Goal: Information Seeking & Learning: Compare options

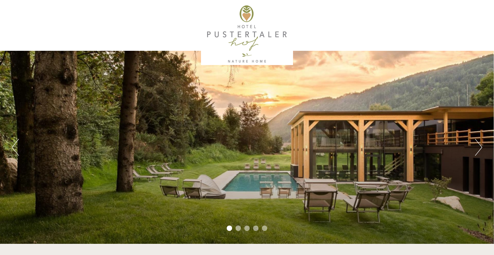
click at [480, 146] on button "Next" at bounding box center [478, 147] width 7 height 17
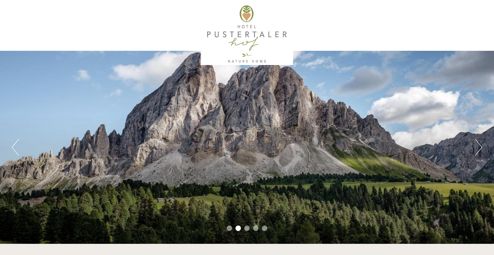
click at [480, 146] on button "Next" at bounding box center [478, 147] width 7 height 17
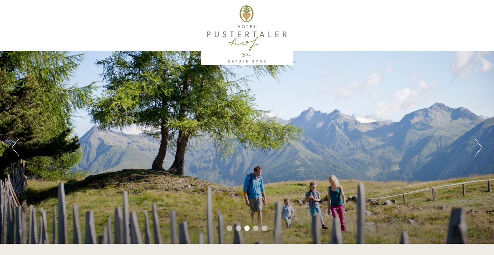
click at [480, 146] on button "Next" at bounding box center [478, 147] width 7 height 17
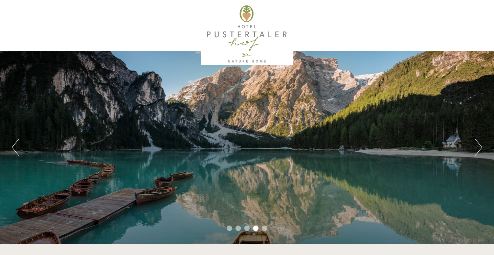
click at [480, 146] on button "Next" at bounding box center [478, 147] width 7 height 17
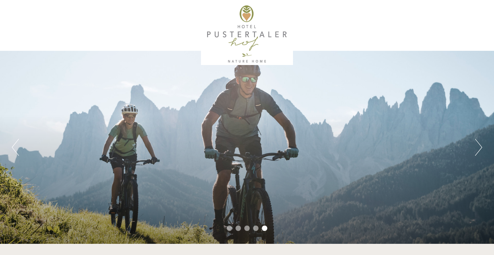
click at [480, 146] on button "Next" at bounding box center [478, 147] width 7 height 17
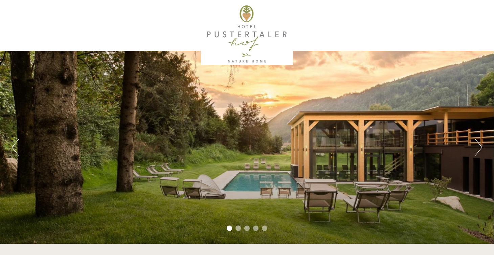
click at [480, 145] on button "Next" at bounding box center [478, 147] width 7 height 17
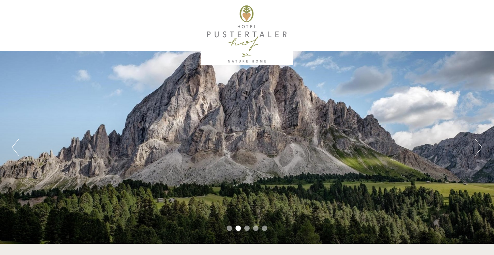
click at [480, 145] on button "Next" at bounding box center [478, 147] width 7 height 17
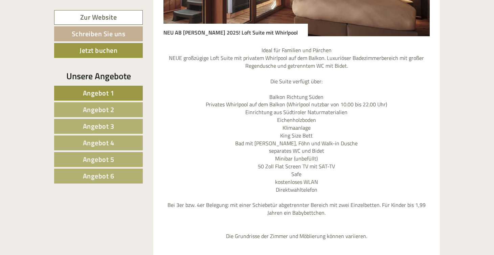
scroll to position [610, 0]
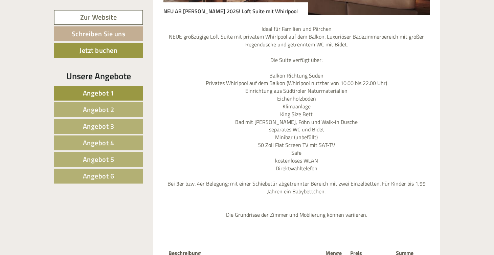
click at [109, 91] on span "Angebot 1" at bounding box center [98, 93] width 31 height 10
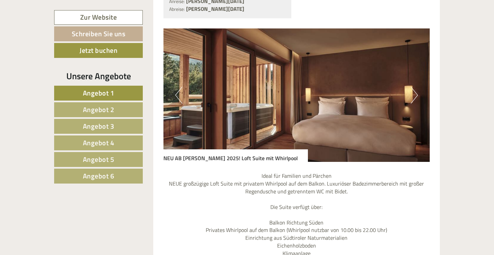
scroll to position [464, 0]
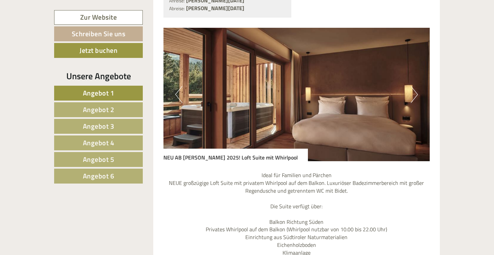
click at [416, 96] on button "Next" at bounding box center [414, 94] width 7 height 17
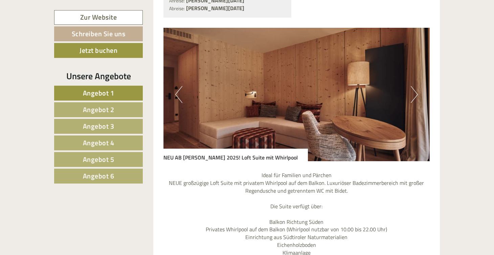
click at [416, 96] on button "Next" at bounding box center [414, 94] width 7 height 17
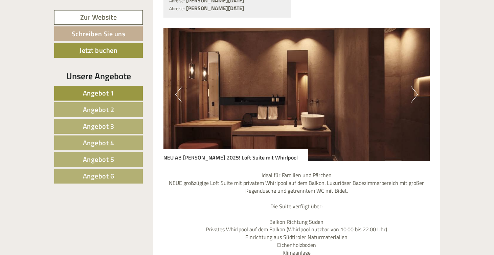
click at [416, 96] on button "Next" at bounding box center [414, 94] width 7 height 17
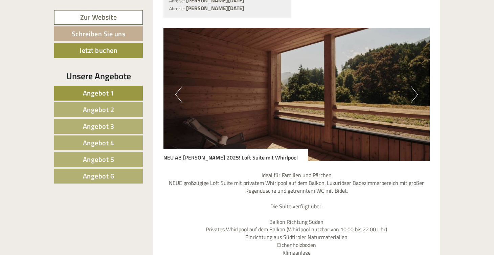
click at [416, 96] on button "Next" at bounding box center [414, 94] width 7 height 17
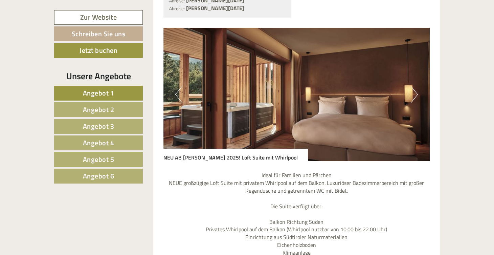
click at [416, 96] on button "Next" at bounding box center [414, 94] width 7 height 17
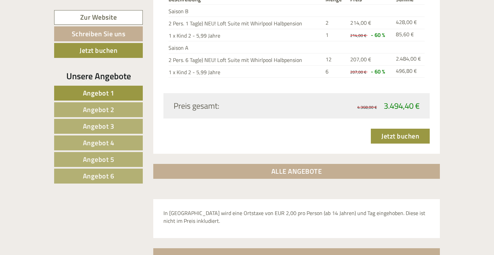
scroll to position [864, 0]
click at [126, 111] on link "Angebot 2" at bounding box center [98, 109] width 89 height 15
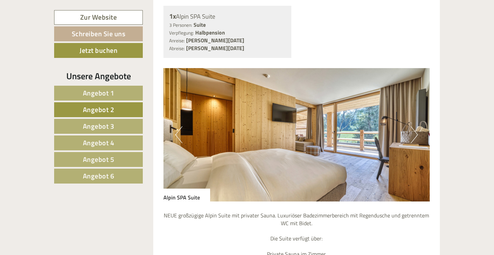
scroll to position [416, 0]
click at [414, 134] on button "Next" at bounding box center [414, 134] width 7 height 17
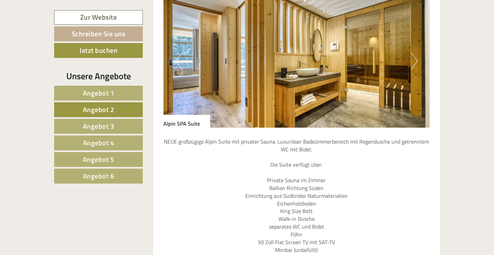
scroll to position [469, 0]
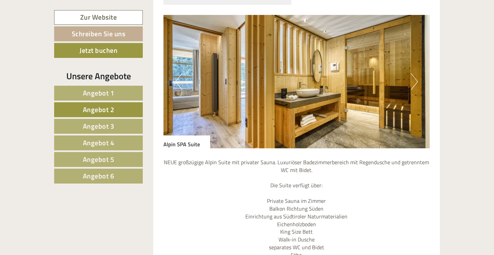
click at [407, 79] on img at bounding box center [296, 81] width 267 height 133
click at [412, 81] on button "Next" at bounding box center [414, 81] width 7 height 17
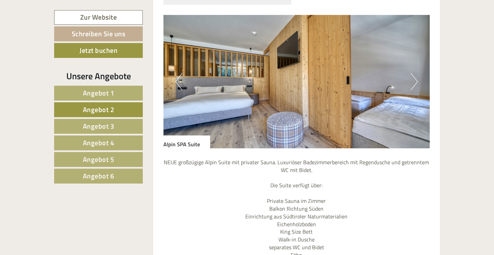
click at [95, 124] on span "Angebot 3" at bounding box center [98, 126] width 31 height 10
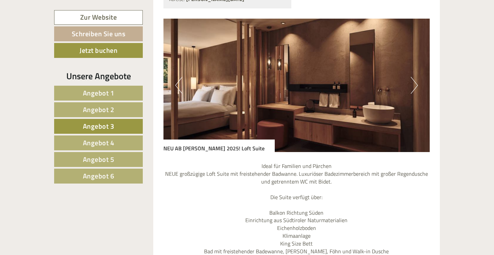
scroll to position [473, 0]
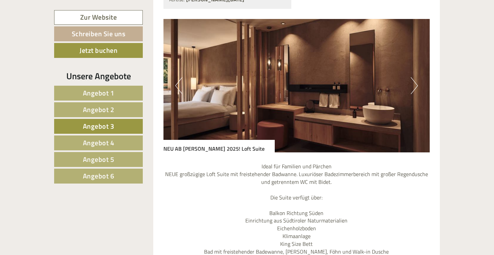
click at [414, 77] on button "Next" at bounding box center [414, 85] width 7 height 17
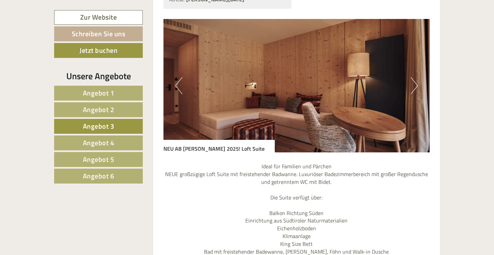
click at [414, 77] on button "Next" at bounding box center [414, 85] width 7 height 17
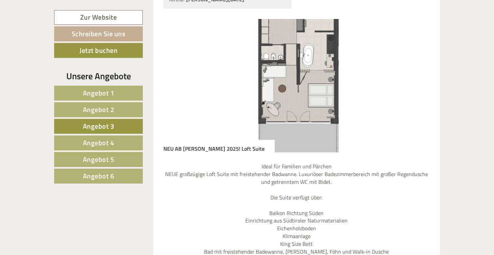
click at [414, 77] on button "Next" at bounding box center [414, 85] width 7 height 17
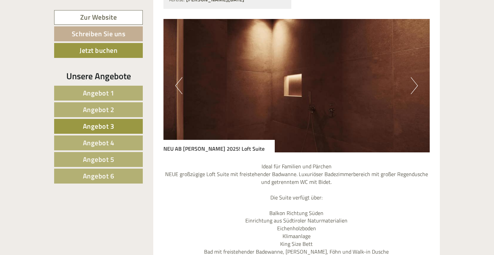
click at [417, 77] on button "Next" at bounding box center [414, 85] width 7 height 17
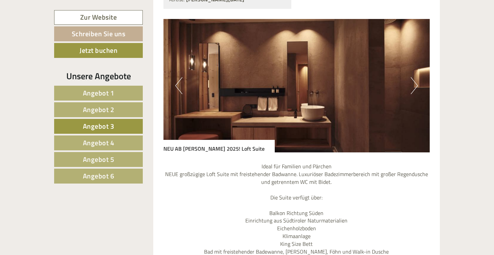
click at [417, 77] on button "Next" at bounding box center [414, 85] width 7 height 17
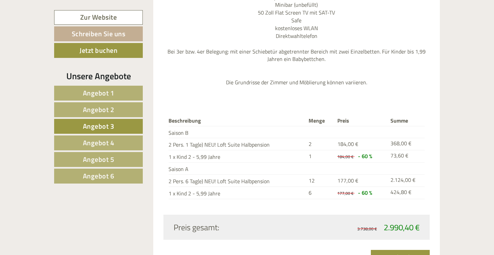
scroll to position [737, 0]
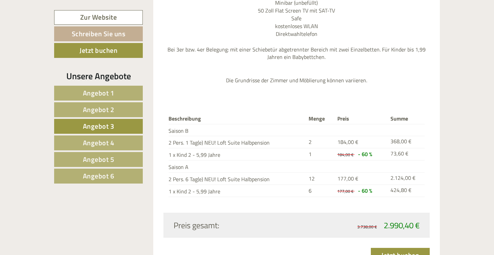
click at [114, 139] on link "Angebot 4" at bounding box center [98, 142] width 89 height 15
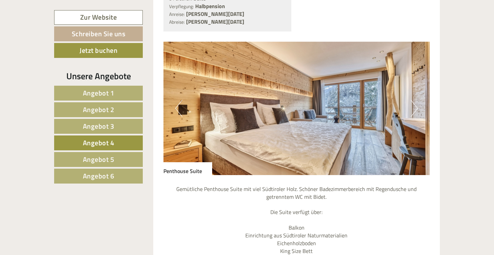
scroll to position [443, 0]
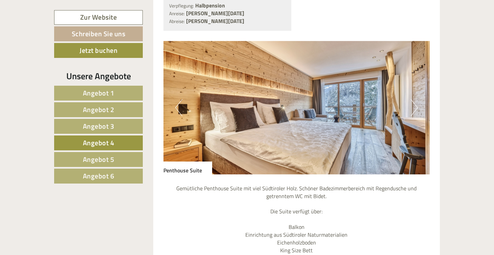
click at [416, 104] on button "Next" at bounding box center [414, 107] width 7 height 17
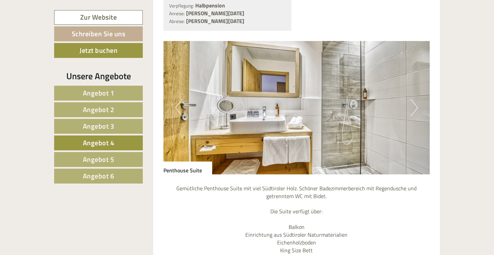
click at [416, 104] on button "Next" at bounding box center [414, 107] width 7 height 17
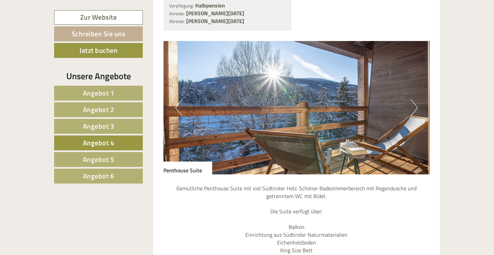
click at [416, 104] on button "Next" at bounding box center [414, 107] width 7 height 17
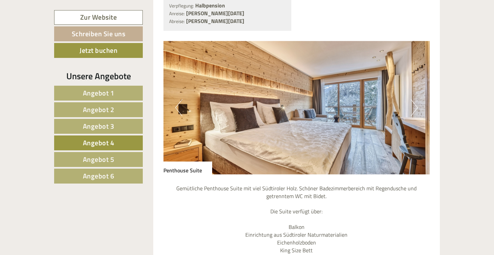
click at [416, 104] on button "Next" at bounding box center [414, 107] width 7 height 17
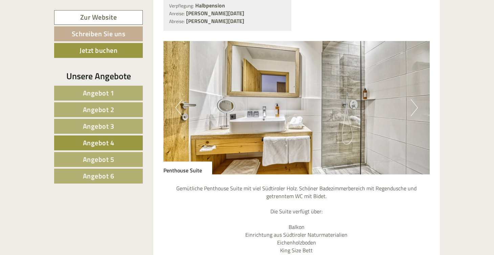
click at [90, 165] on link "Angebot 5" at bounding box center [98, 159] width 89 height 15
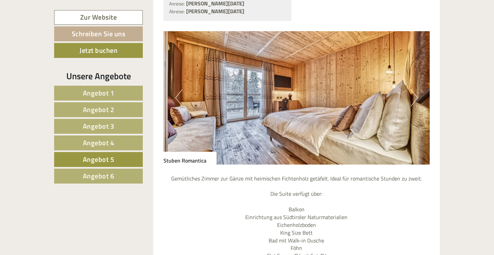
scroll to position [453, 0]
click at [111, 171] on span "Angebot 6" at bounding box center [98, 176] width 31 height 10
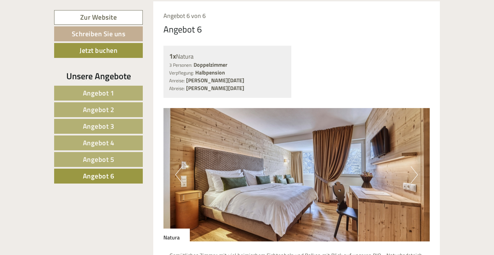
click at [96, 141] on span "Angebot 4" at bounding box center [98, 142] width 31 height 10
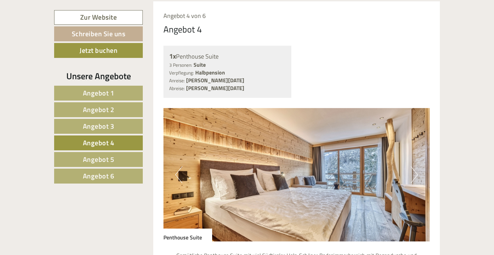
click at [118, 180] on link "Angebot 6" at bounding box center [98, 176] width 89 height 15
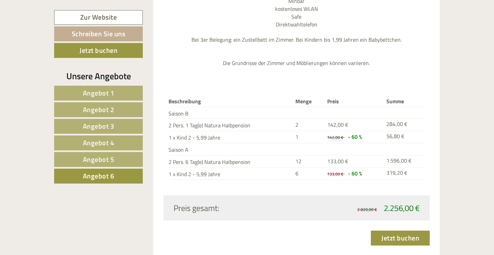
scroll to position [707, 0]
click at [112, 159] on span "Angebot 5" at bounding box center [98, 159] width 31 height 10
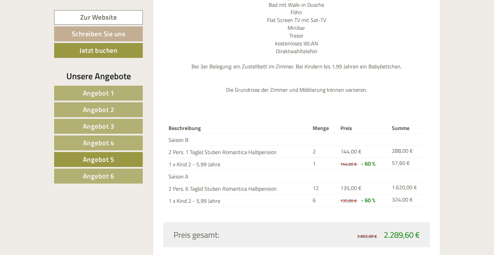
scroll to position [687, 0]
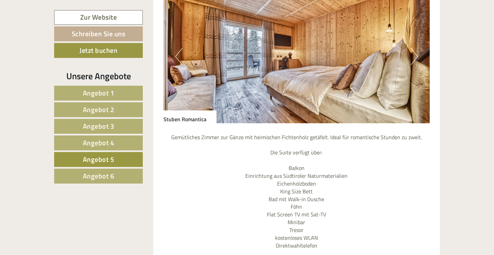
click at [110, 143] on span "Angebot 4" at bounding box center [98, 142] width 31 height 10
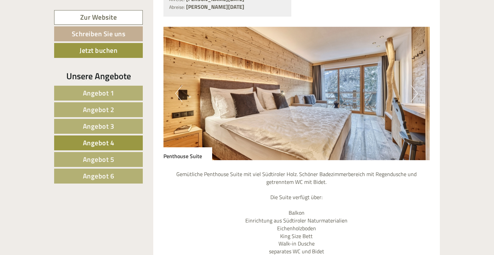
scroll to position [455, 0]
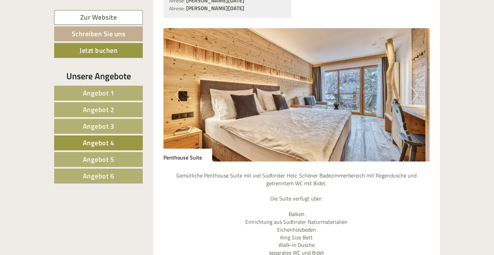
click at [299, 112] on img at bounding box center [296, 94] width 267 height 133
click at [112, 128] on span "Angebot 3" at bounding box center [98, 126] width 31 height 10
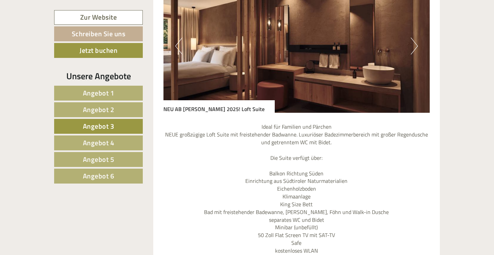
scroll to position [509, 0]
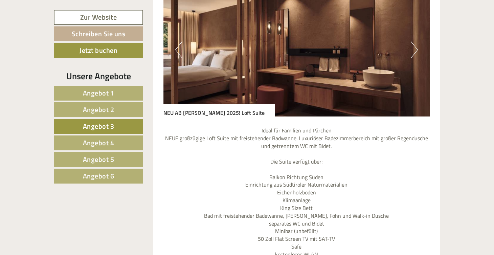
click at [415, 41] on button "Next" at bounding box center [414, 49] width 7 height 17
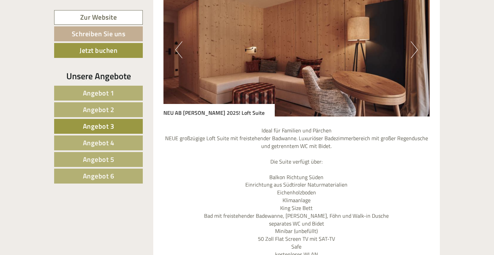
click at [415, 41] on button "Next" at bounding box center [414, 49] width 7 height 17
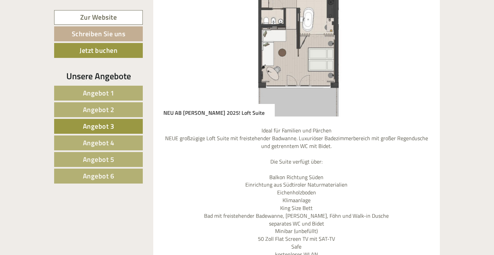
click at [85, 138] on span "Angebot 4" at bounding box center [98, 142] width 31 height 10
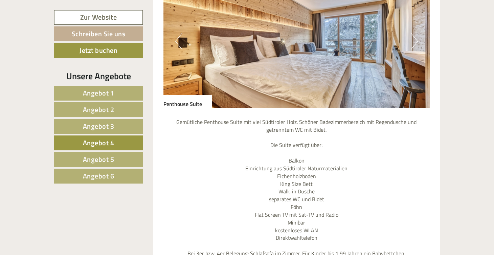
scroll to position [376, 0]
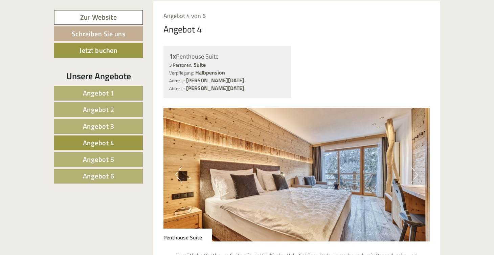
click at [359, 167] on img at bounding box center [296, 174] width 267 height 133
click at [415, 169] on button "Next" at bounding box center [414, 174] width 7 height 17
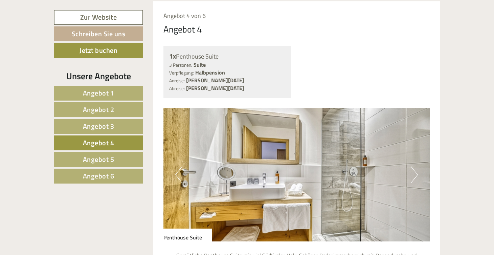
click at [415, 169] on button "Next" at bounding box center [414, 174] width 7 height 17
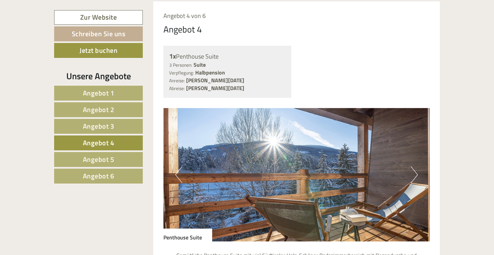
click at [415, 169] on button "Next" at bounding box center [414, 174] width 7 height 17
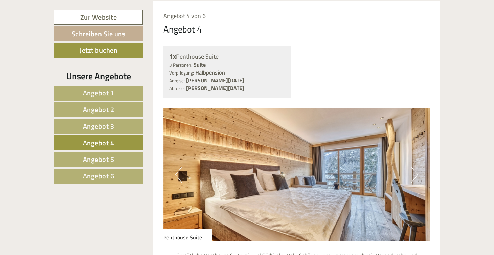
click at [415, 170] on button "Next" at bounding box center [414, 174] width 7 height 17
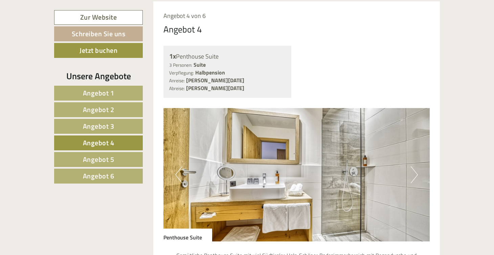
click at [415, 170] on button "Next" at bounding box center [414, 174] width 7 height 17
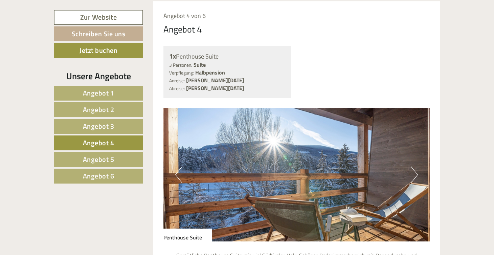
click at [415, 170] on button "Next" at bounding box center [414, 174] width 7 height 17
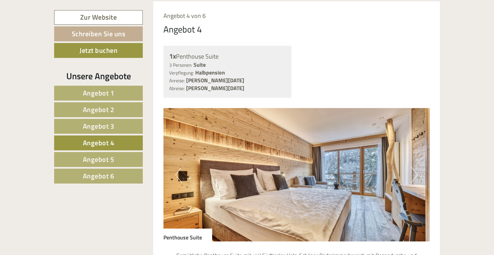
click at [416, 170] on button "Next" at bounding box center [414, 174] width 7 height 17
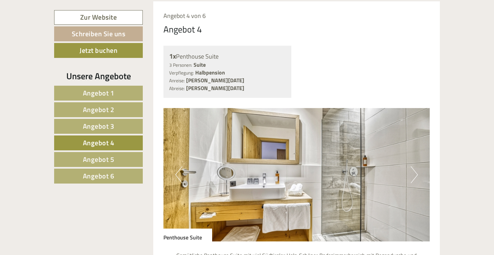
click at [110, 104] on link "Angebot 2" at bounding box center [98, 109] width 89 height 15
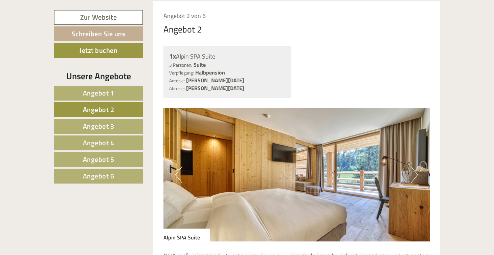
click at [113, 96] on span "Angebot 1" at bounding box center [98, 93] width 31 height 10
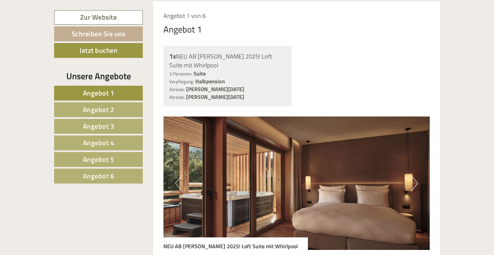
click at [97, 178] on span "Angebot 6" at bounding box center [98, 176] width 31 height 10
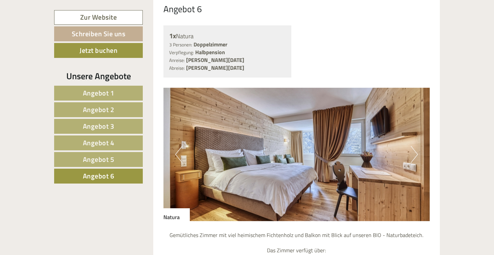
click at [114, 158] on span "Angebot 5" at bounding box center [98, 159] width 31 height 10
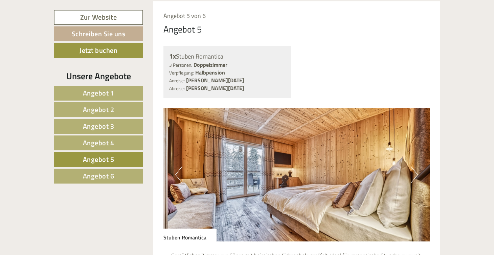
click at [412, 176] on button "Next" at bounding box center [414, 174] width 7 height 17
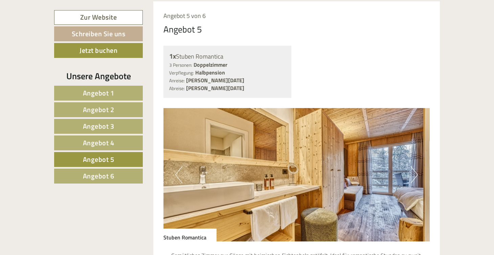
click at [412, 176] on button "Next" at bounding box center [414, 174] width 7 height 17
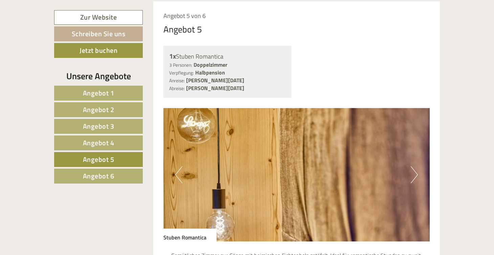
click at [178, 166] on button "Previous" at bounding box center [178, 174] width 7 height 17
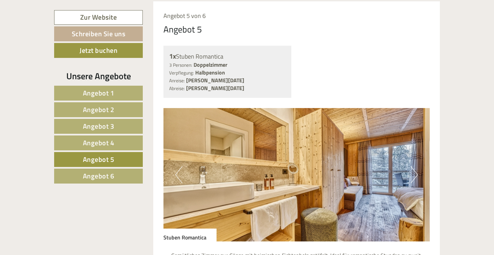
click at [416, 175] on button "Next" at bounding box center [414, 174] width 7 height 17
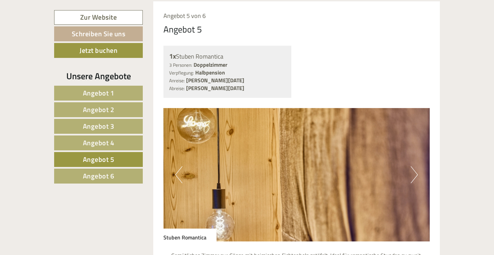
click at [104, 142] on span "Angebot 4" at bounding box center [98, 142] width 31 height 10
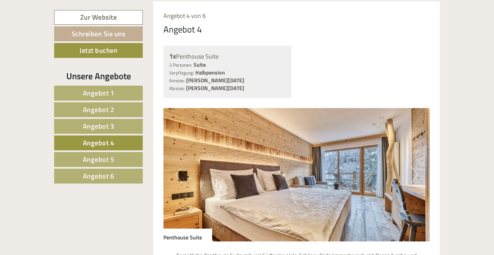
click at [116, 128] on link "Angebot 3" at bounding box center [98, 126] width 89 height 15
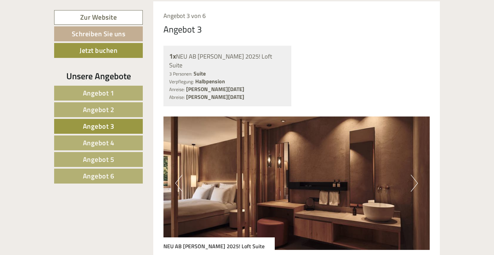
click at [422, 173] on img at bounding box center [296, 182] width 267 height 133
click at [417, 175] on button "Next" at bounding box center [414, 183] width 7 height 17
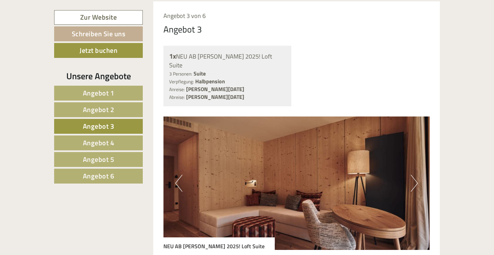
click at [417, 175] on button "Next" at bounding box center [414, 183] width 7 height 17
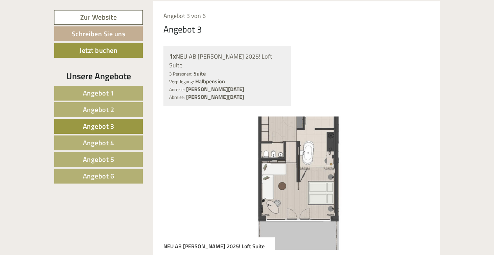
click at [417, 175] on button "Next" at bounding box center [414, 183] width 7 height 17
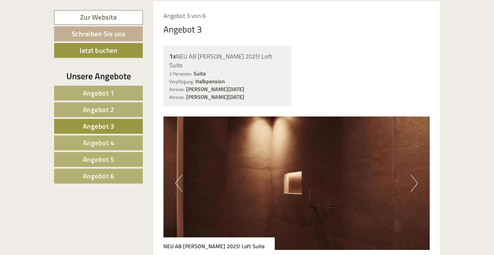
click at [417, 175] on button "Next" at bounding box center [414, 183] width 7 height 17
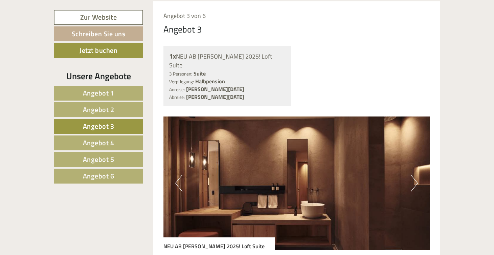
click at [417, 175] on button "Next" at bounding box center [414, 183] width 7 height 17
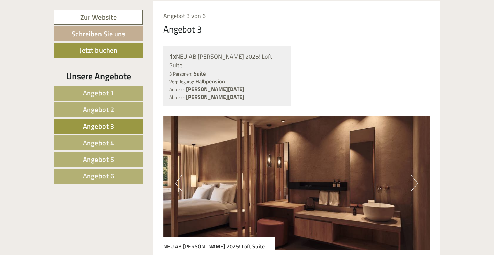
click at [417, 175] on button "Next" at bounding box center [414, 183] width 7 height 17
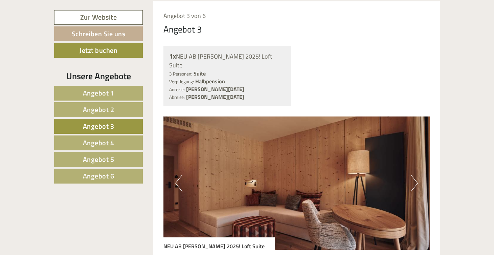
click at [417, 175] on button "Next" at bounding box center [414, 183] width 7 height 17
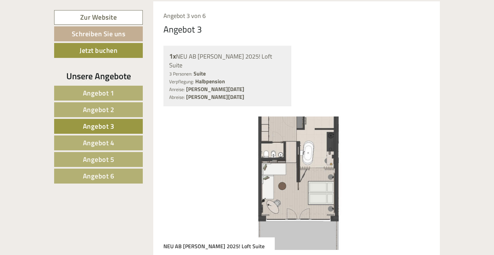
click at [105, 112] on span "Angebot 2" at bounding box center [98, 109] width 31 height 10
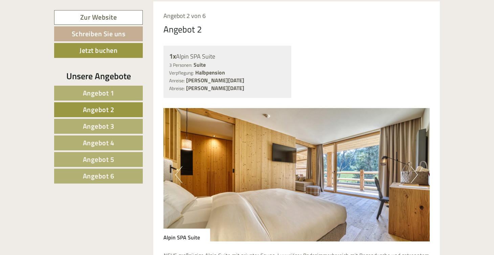
click at [417, 174] on button "Next" at bounding box center [414, 174] width 7 height 17
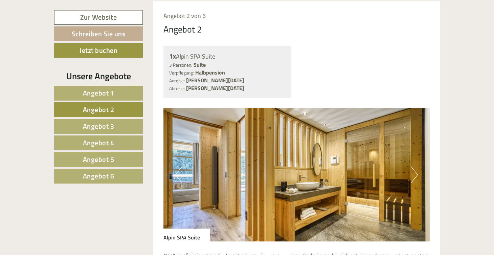
click at [417, 174] on button "Next" at bounding box center [414, 174] width 7 height 17
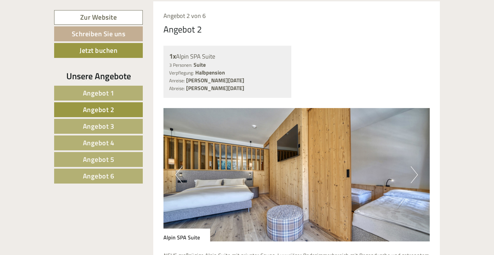
click at [416, 177] on button "Next" at bounding box center [414, 174] width 7 height 17
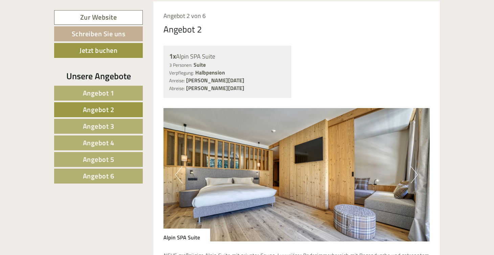
click at [416, 177] on button "Next" at bounding box center [414, 174] width 7 height 17
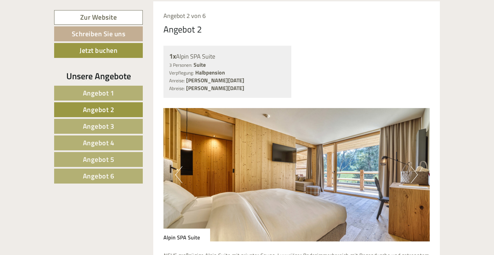
click at [416, 177] on button "Next" at bounding box center [414, 174] width 7 height 17
